Goal: Information Seeking & Learning: Learn about a topic

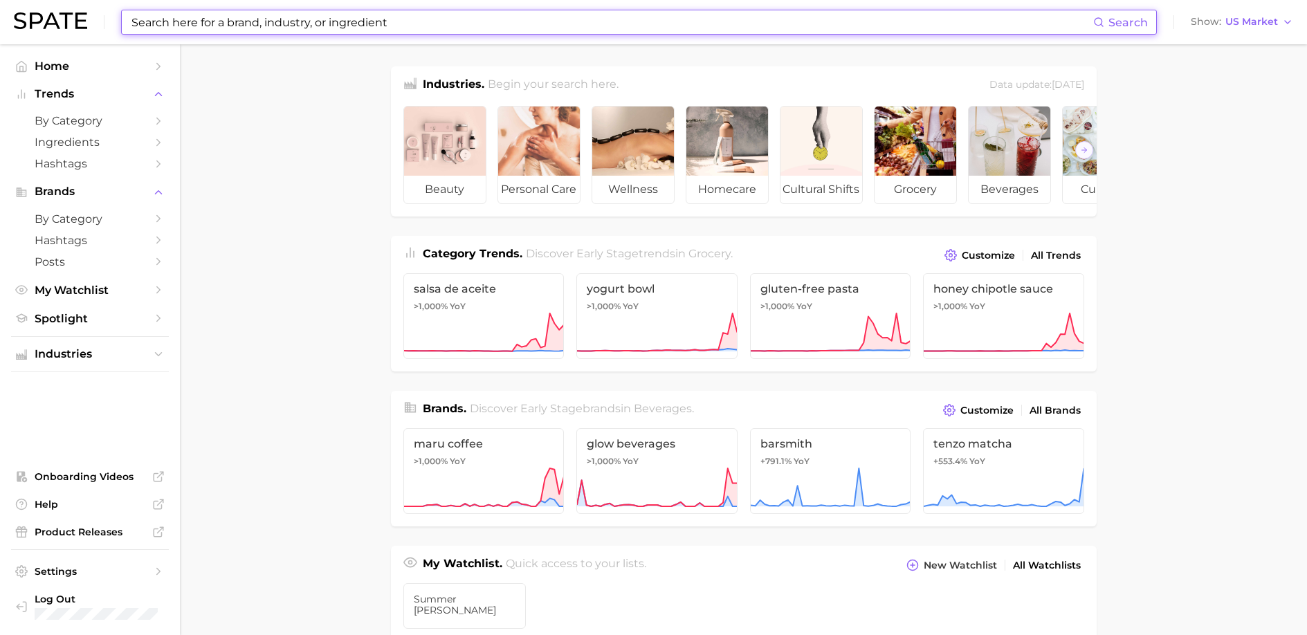
click at [242, 19] on input at bounding box center [611, 22] width 963 height 24
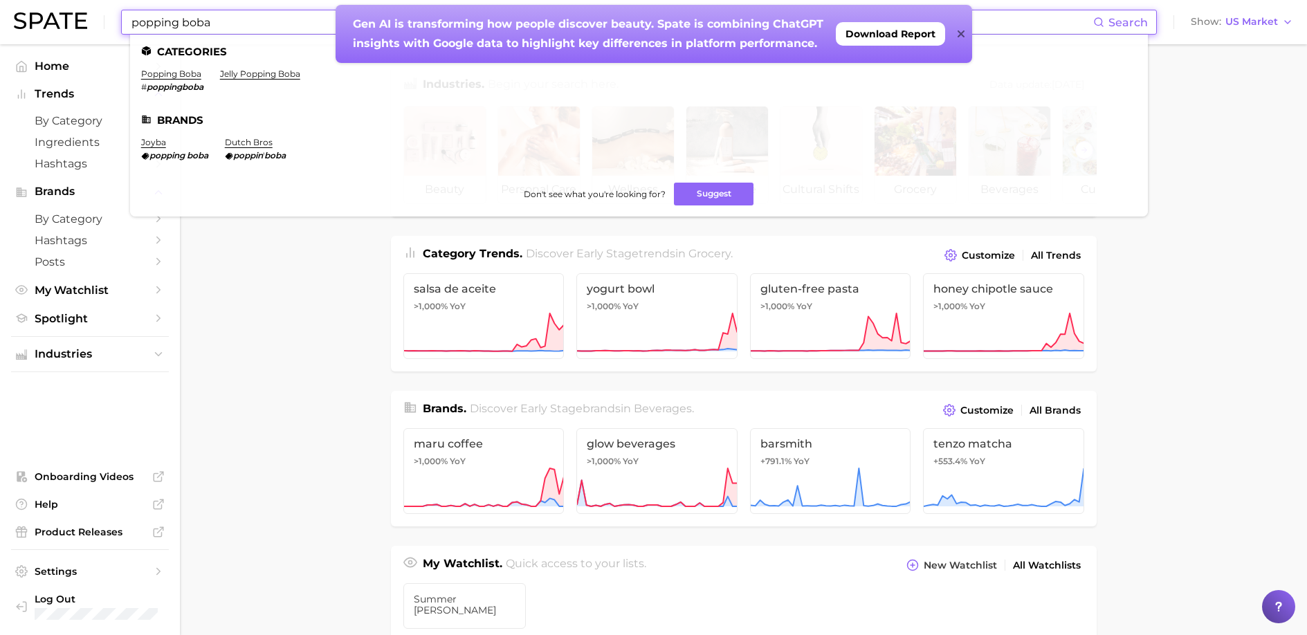
type input "popping boba"
click at [168, 67] on ul "Categories popping boba # poppingboba jelly popping boba Brands joyba popping b…" at bounding box center [639, 126] width 1018 height 182
click at [168, 73] on link "popping boba" at bounding box center [171, 73] width 60 height 10
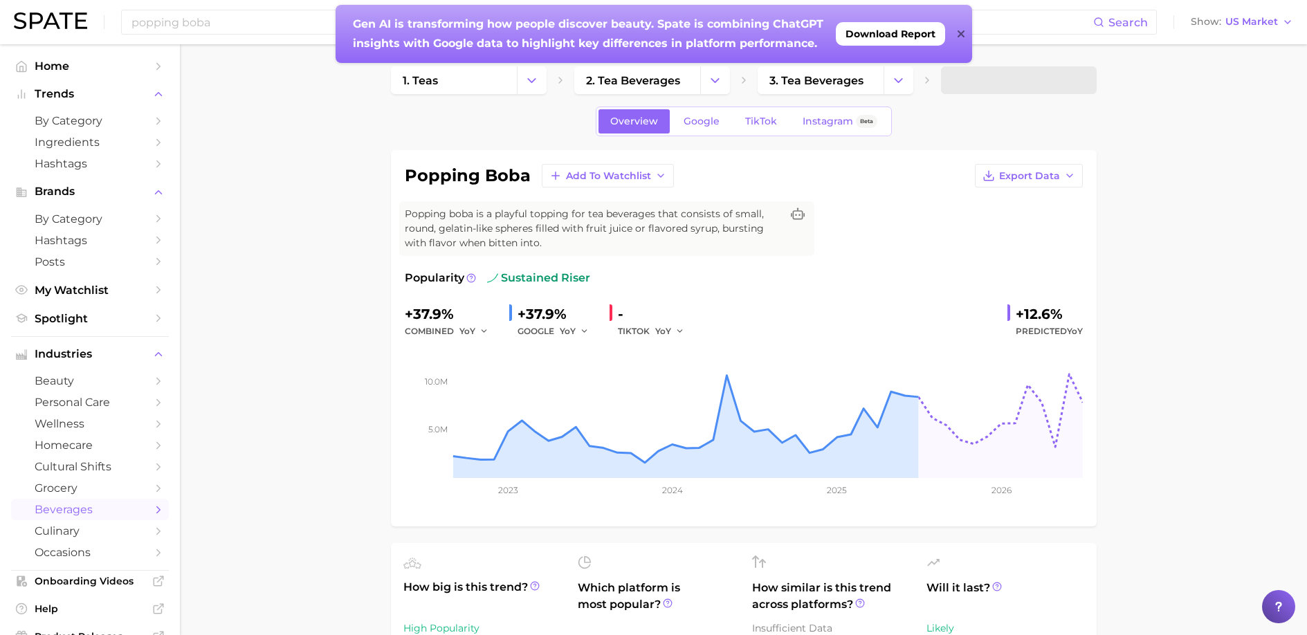
click at [951, 33] on div "Gen AI is transforming how people discover beauty. Spate is combining ChatGPT i…" at bounding box center [645, 34] width 619 height 58
click at [960, 32] on icon at bounding box center [961, 33] width 7 height 11
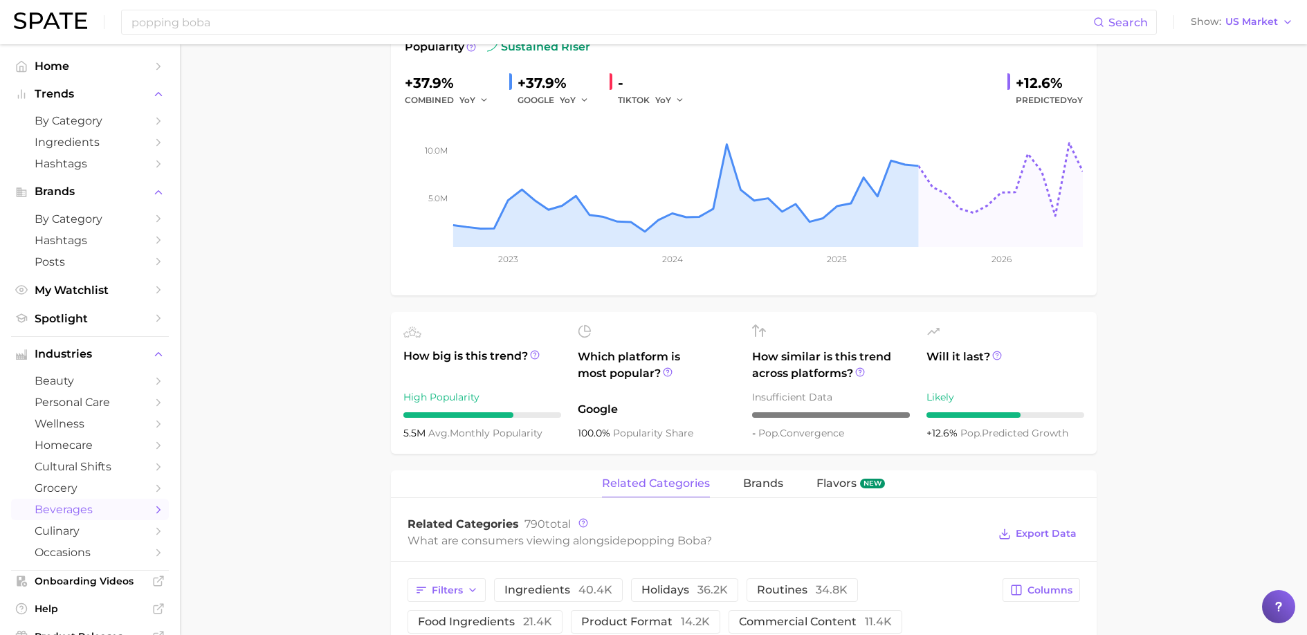
scroll to position [86, 0]
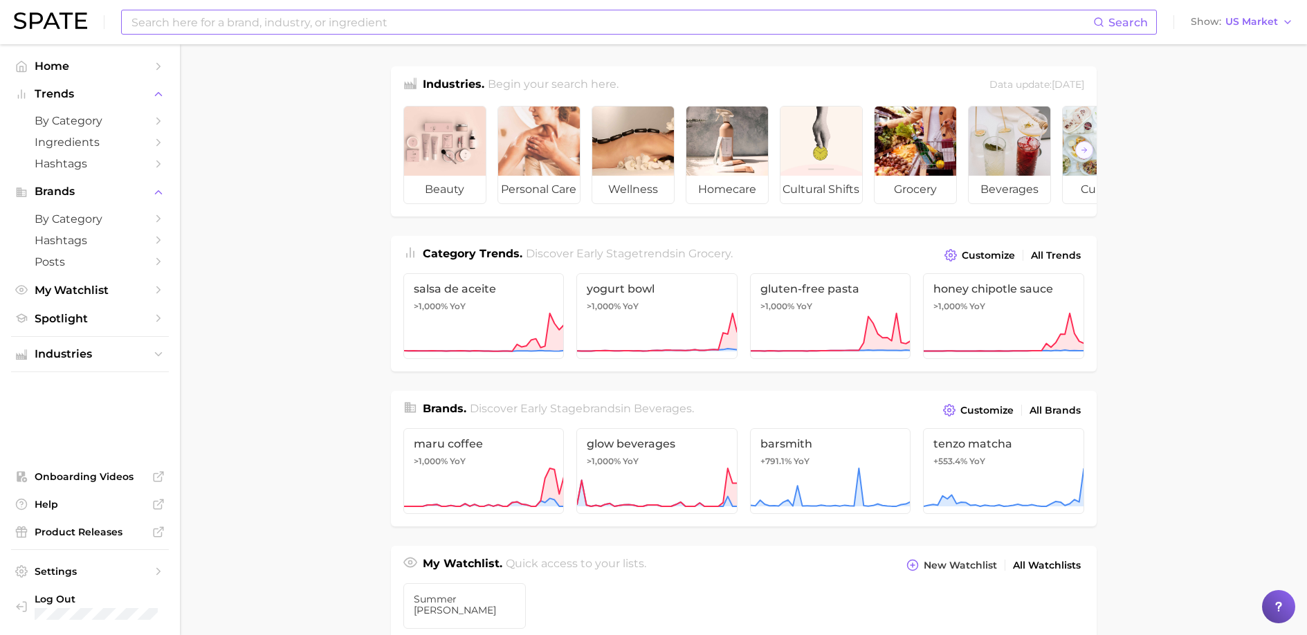
click at [351, 25] on input at bounding box center [611, 22] width 963 height 24
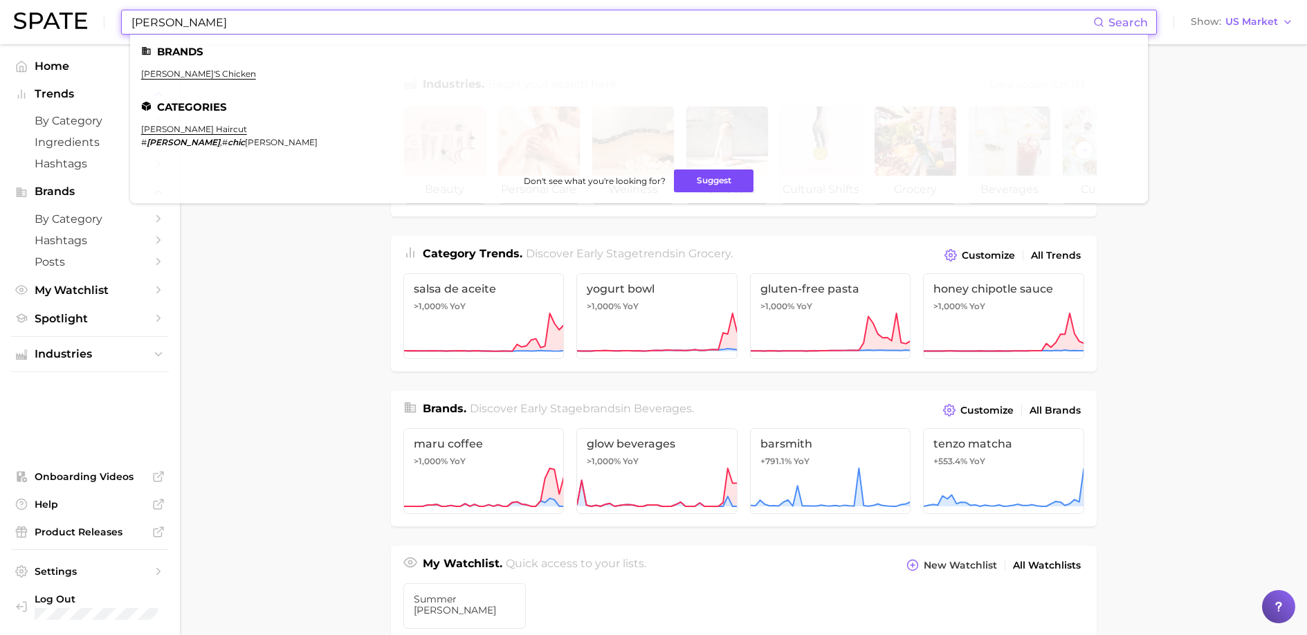
type input "[PERSON_NAME]"
click at [697, 183] on button "Suggest" at bounding box center [714, 181] width 80 height 23
